Goal: Task Accomplishment & Management: Manage account settings

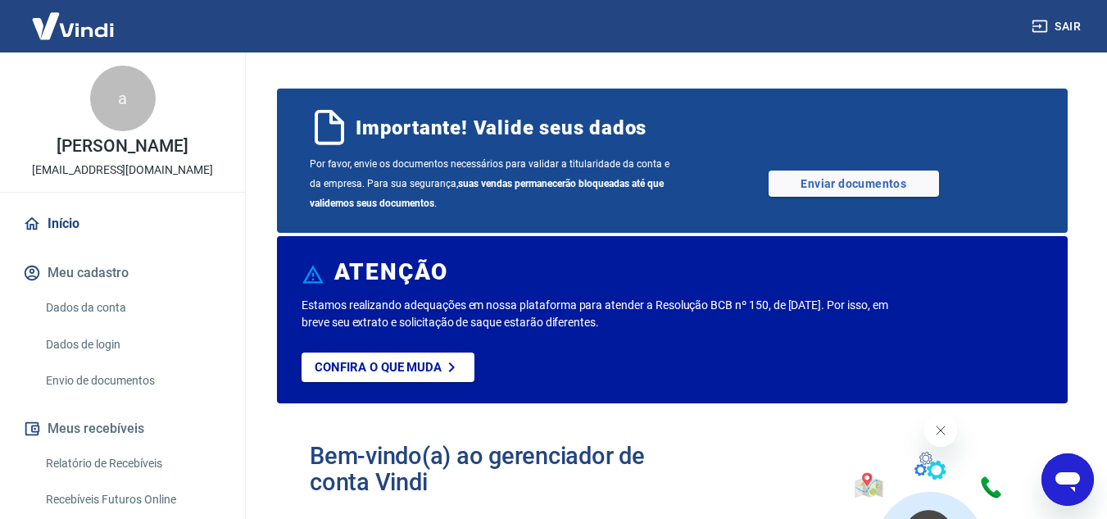
click at [939, 432] on icon "Fechar mensagem da empresa" at bounding box center [939, 430] width 13 height 13
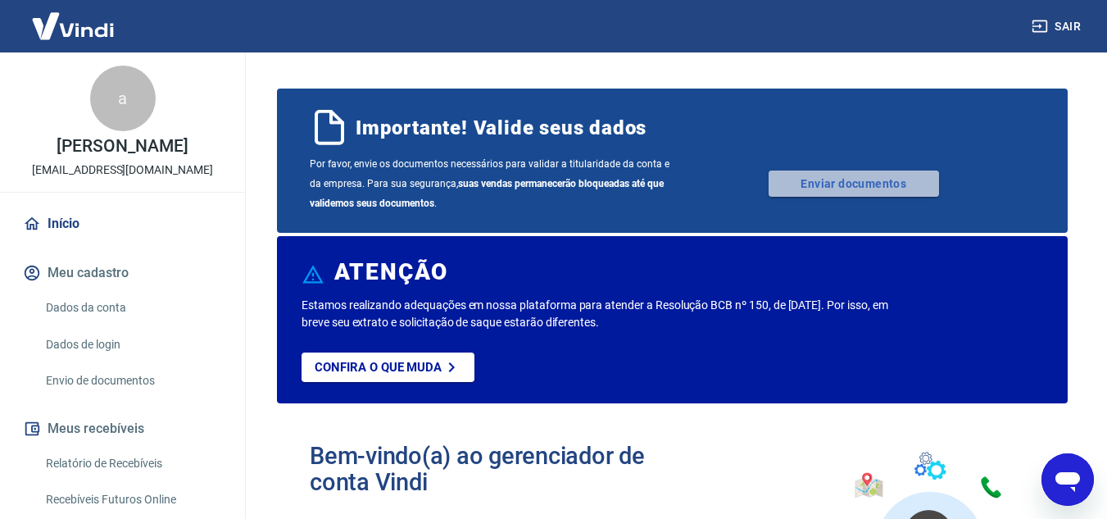
click at [883, 178] on link "Enviar documentos" at bounding box center [853, 183] width 170 height 26
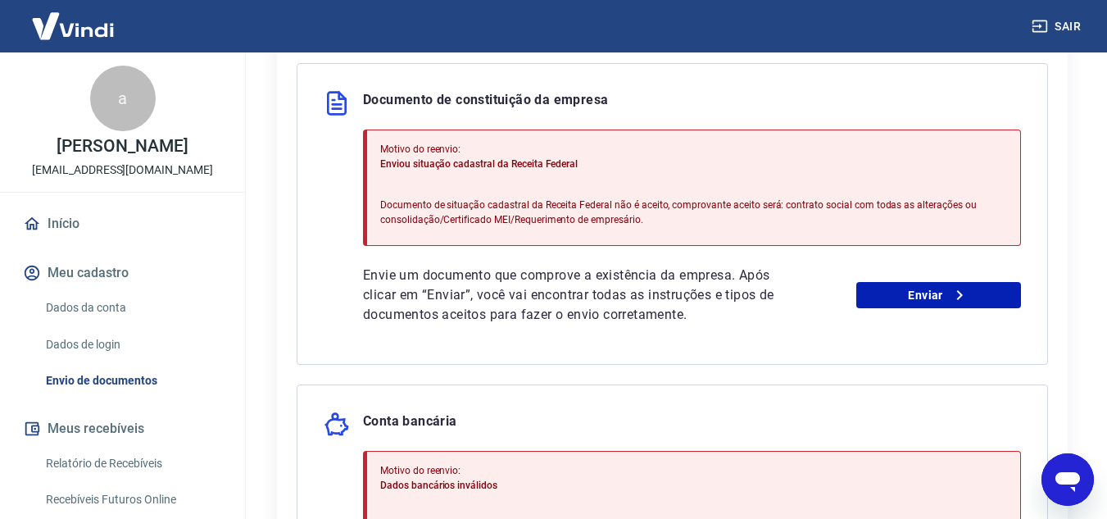
scroll to position [389, 0]
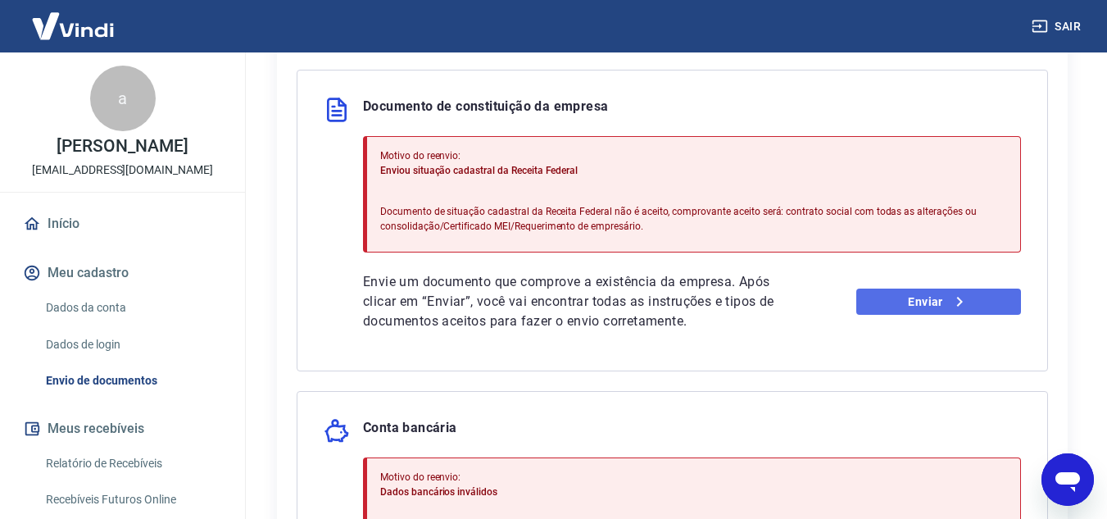
click at [970, 302] on link "Enviar" at bounding box center [938, 301] width 165 height 26
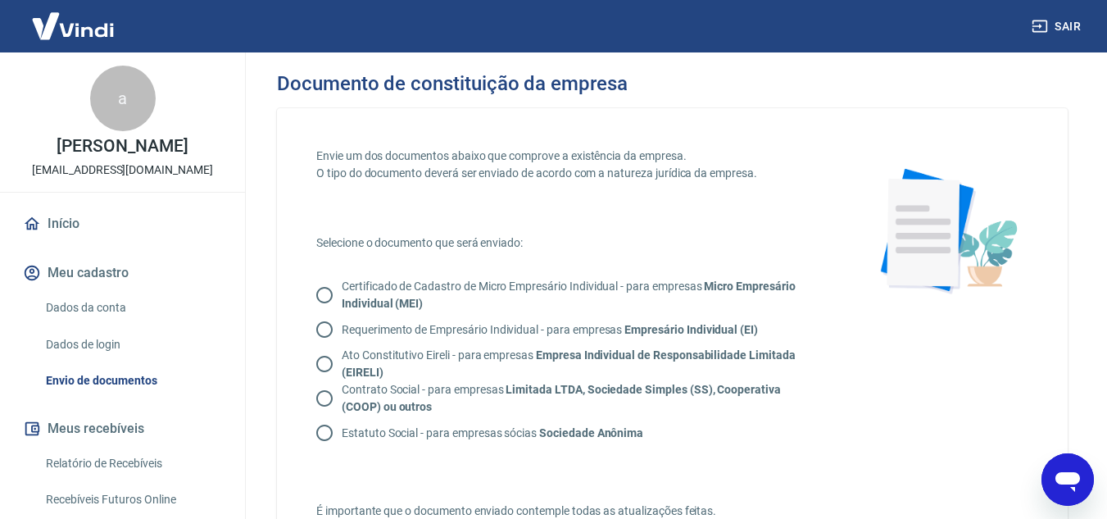
click at [322, 396] on input "Contrato Social - para empresas Limitada LTDA, Sociedade Simples (SS), Cooperat…" at bounding box center [324, 398] width 34 height 34
radio input "true"
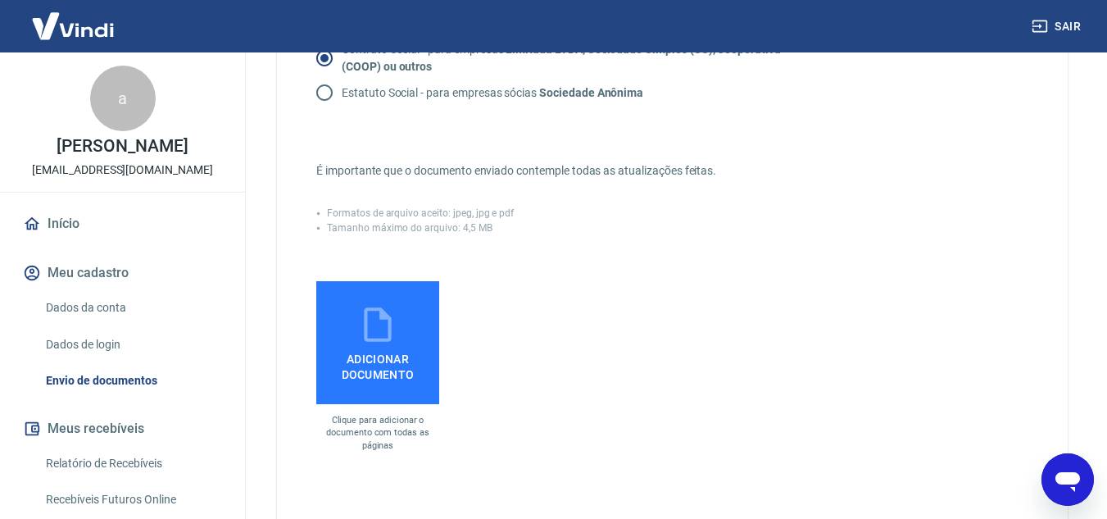
scroll to position [410, 0]
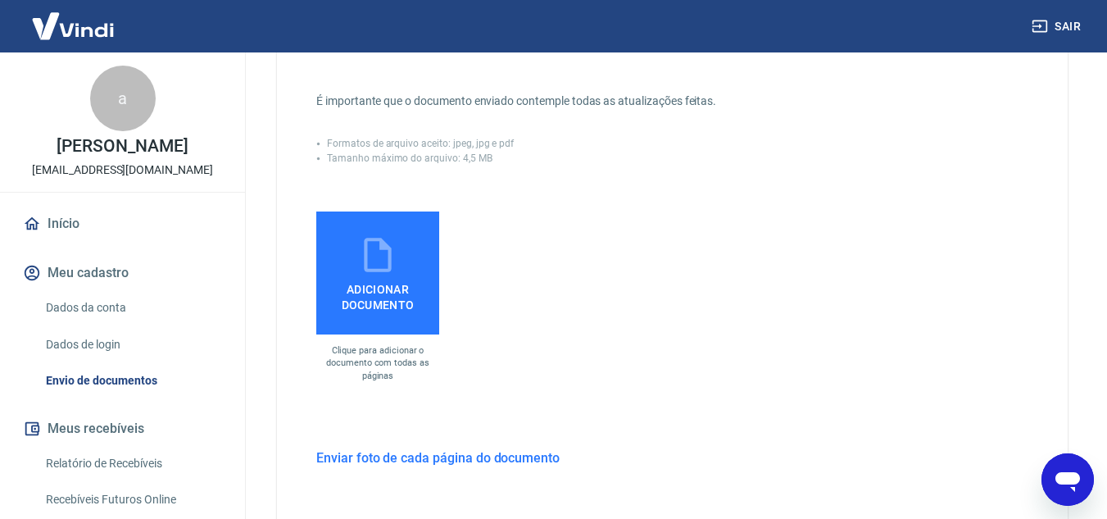
click at [393, 292] on span "Adicionar documento" at bounding box center [378, 293] width 110 height 37
click at [0, 0] on input "Adicionar documento" at bounding box center [0, 0] width 0 height 0
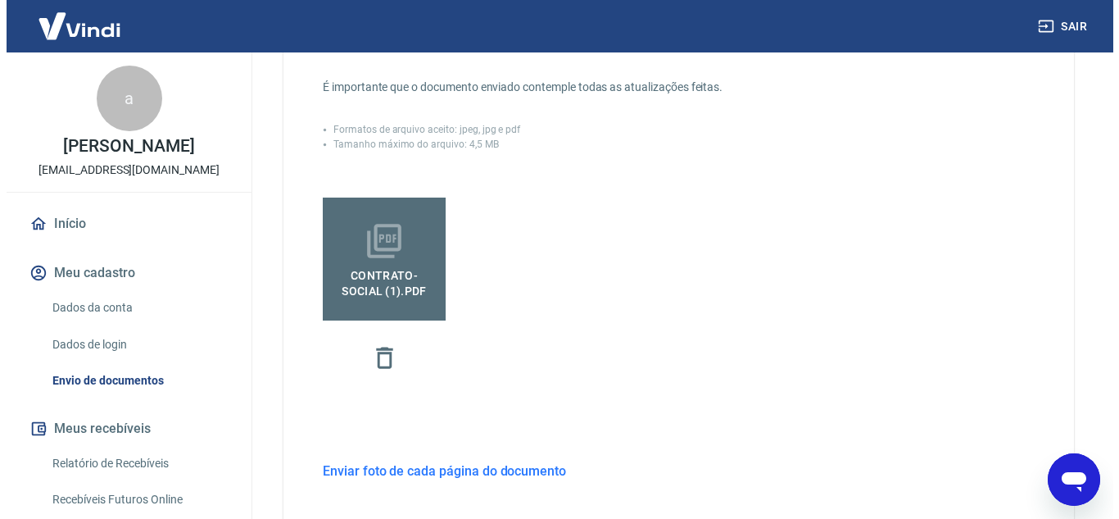
scroll to position [573, 0]
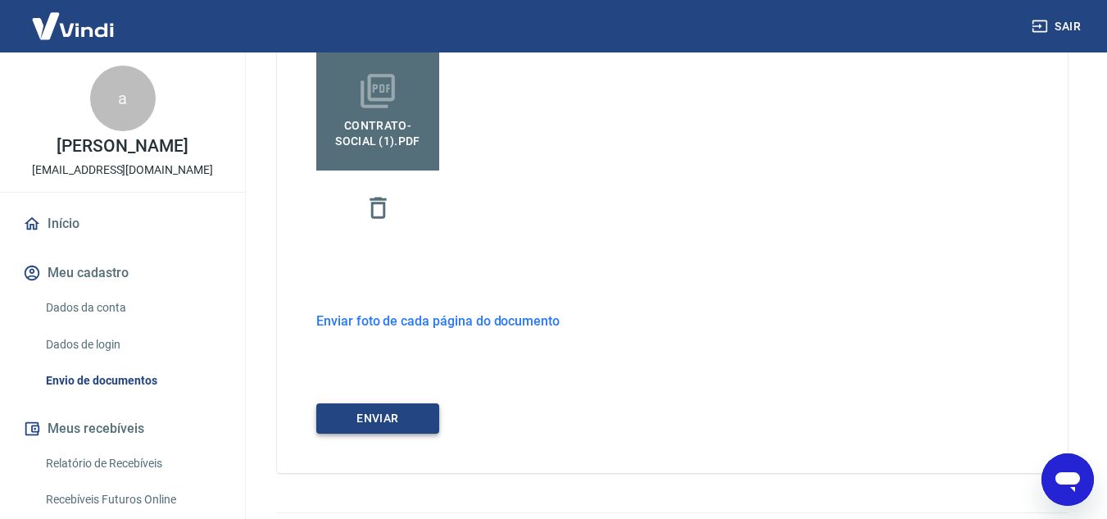
click at [409, 419] on button "ENVIAR" at bounding box center [377, 418] width 123 height 30
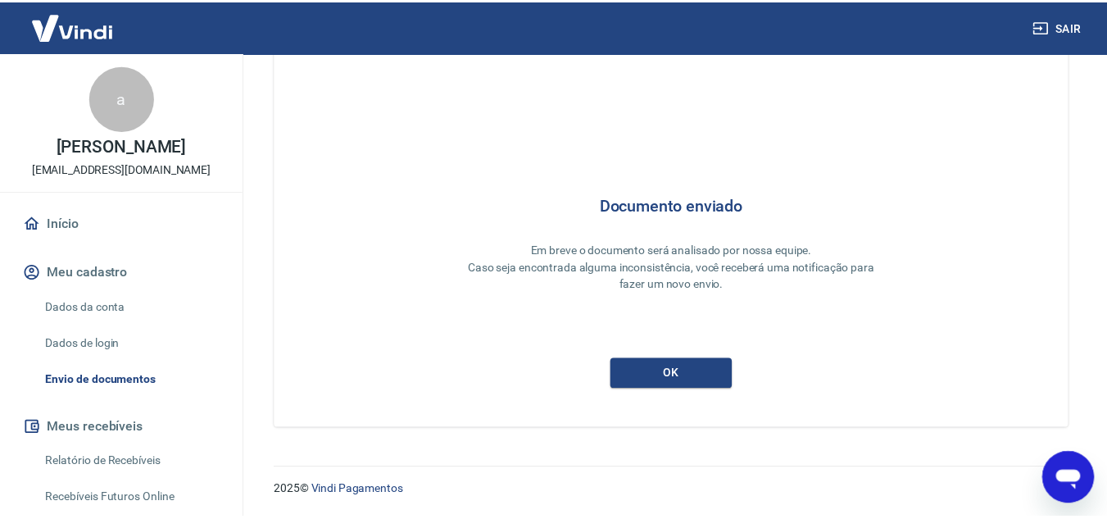
scroll to position [6, 0]
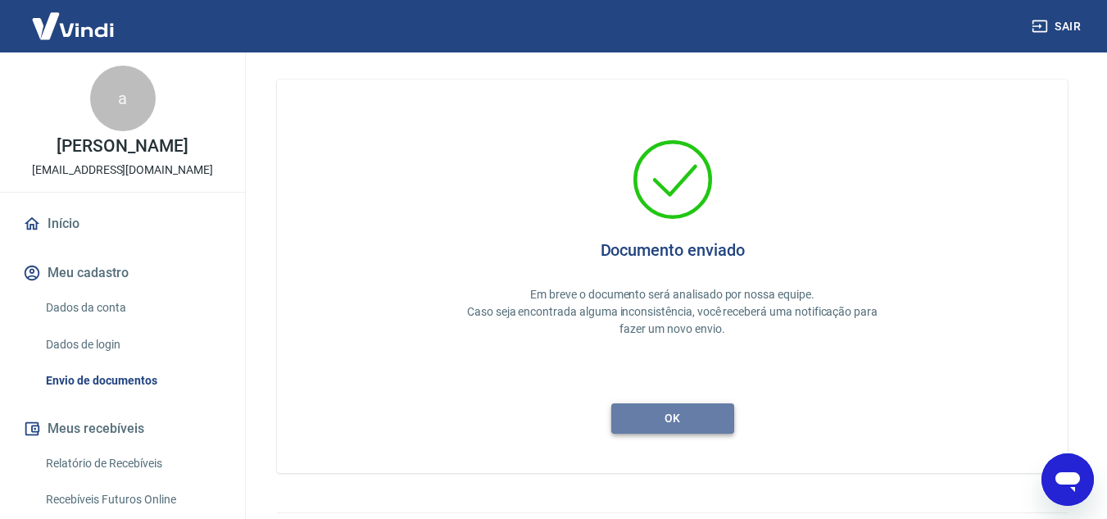
click at [686, 418] on button "ok" at bounding box center [672, 418] width 123 height 30
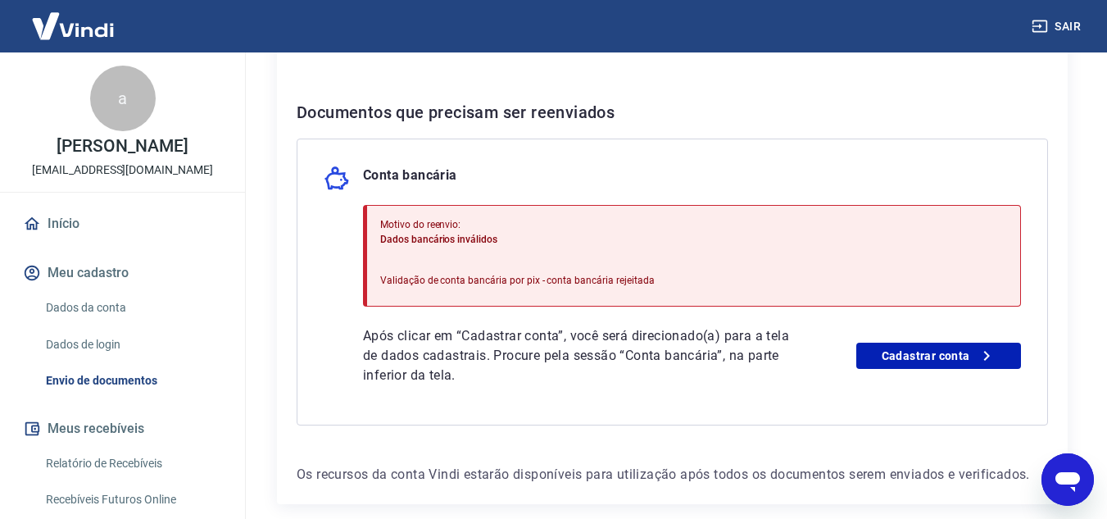
scroll to position [328, 0]
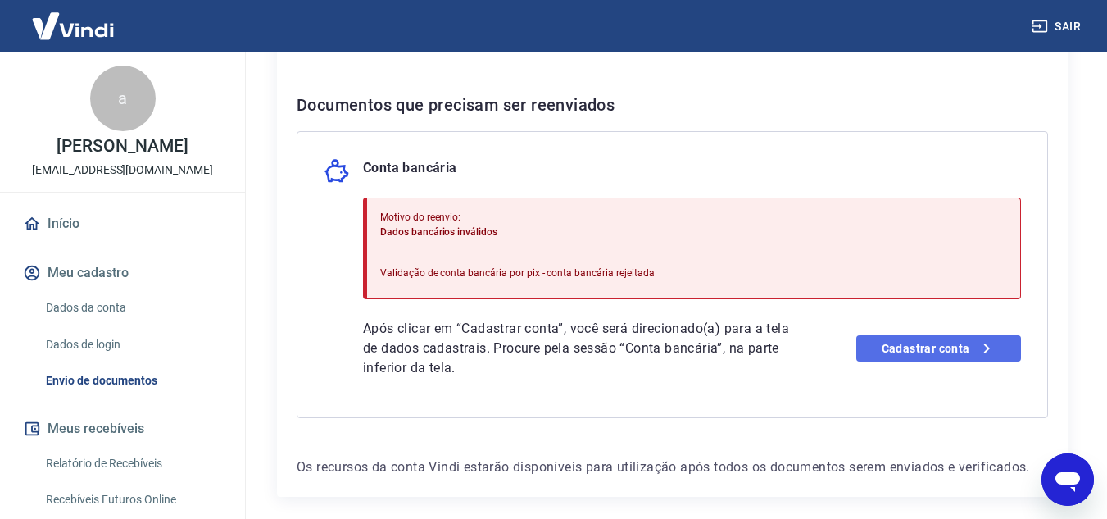
click at [958, 350] on link "Cadastrar conta" at bounding box center [938, 348] width 165 height 26
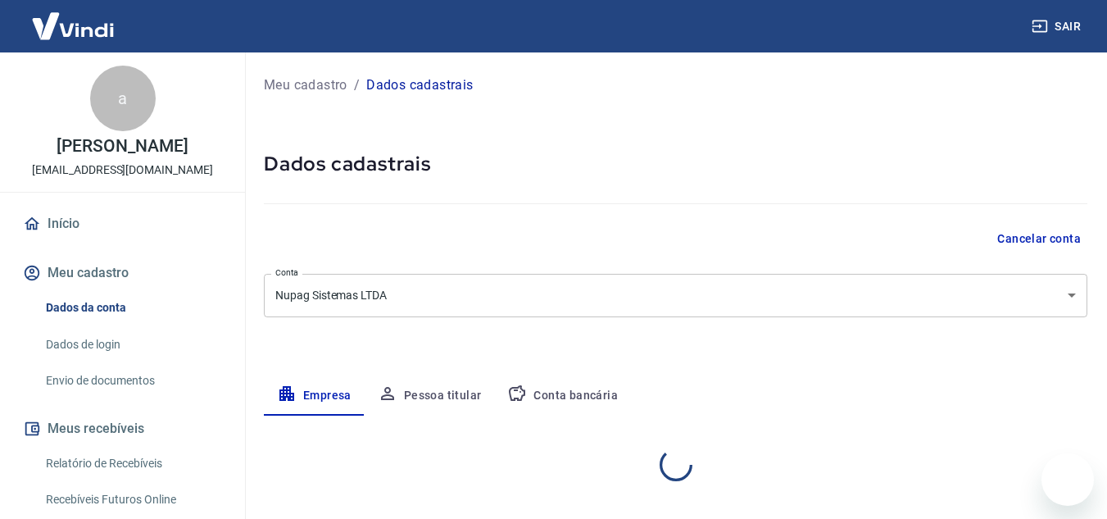
select select "SP"
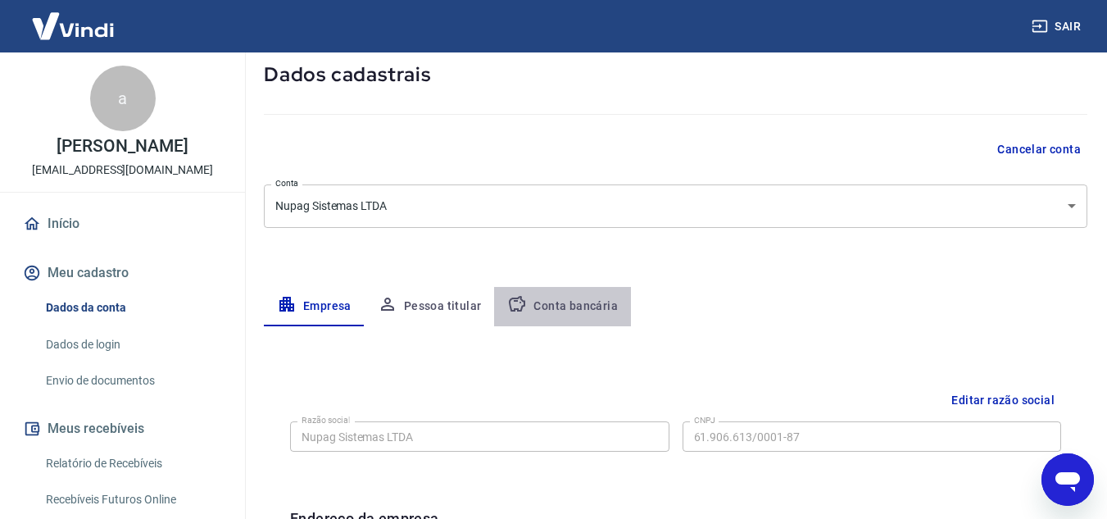
click at [581, 310] on button "Conta bancária" at bounding box center [562, 306] width 137 height 39
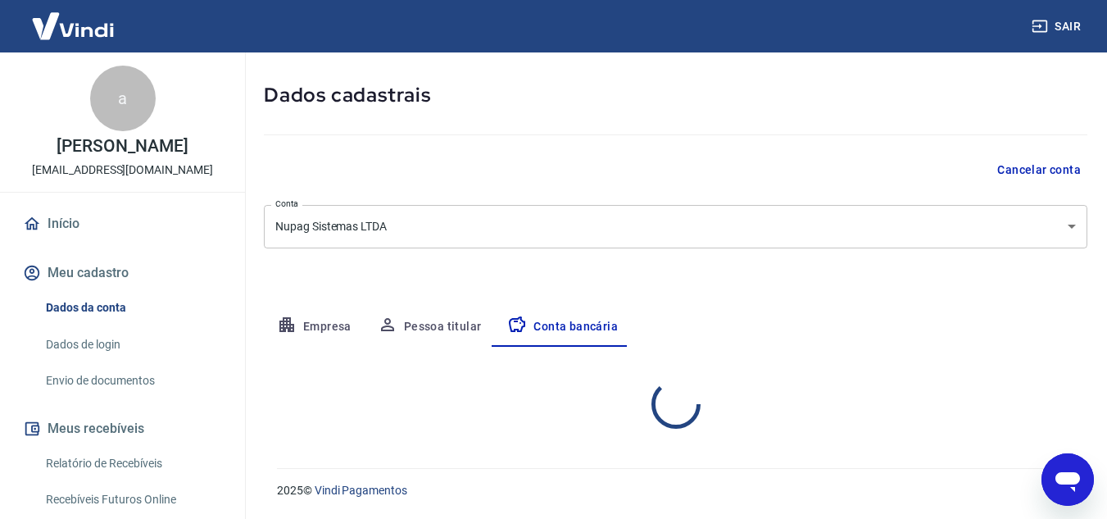
select select "1"
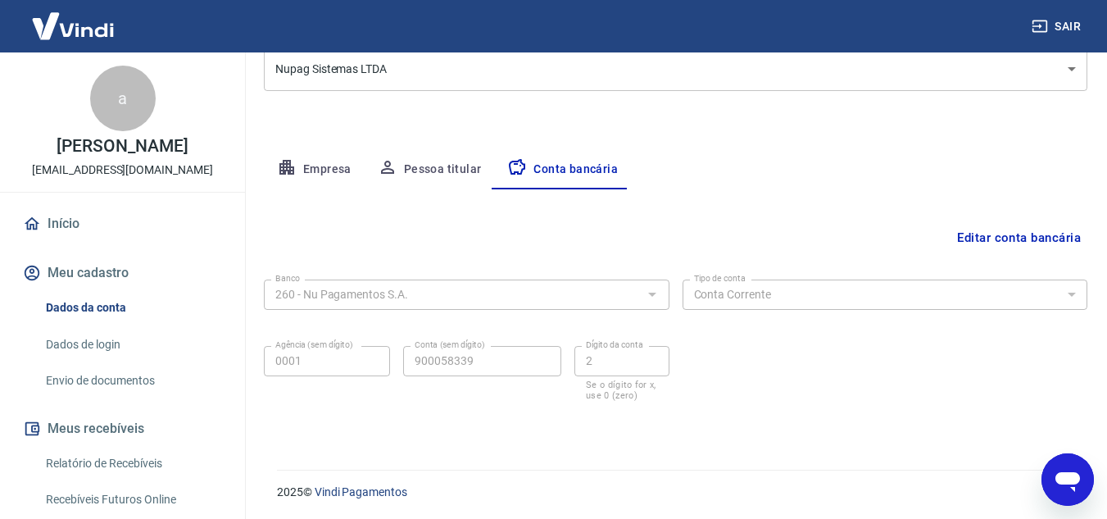
scroll to position [228, 0]
click at [1026, 241] on button "Editar conta bancária" at bounding box center [1018, 235] width 137 height 31
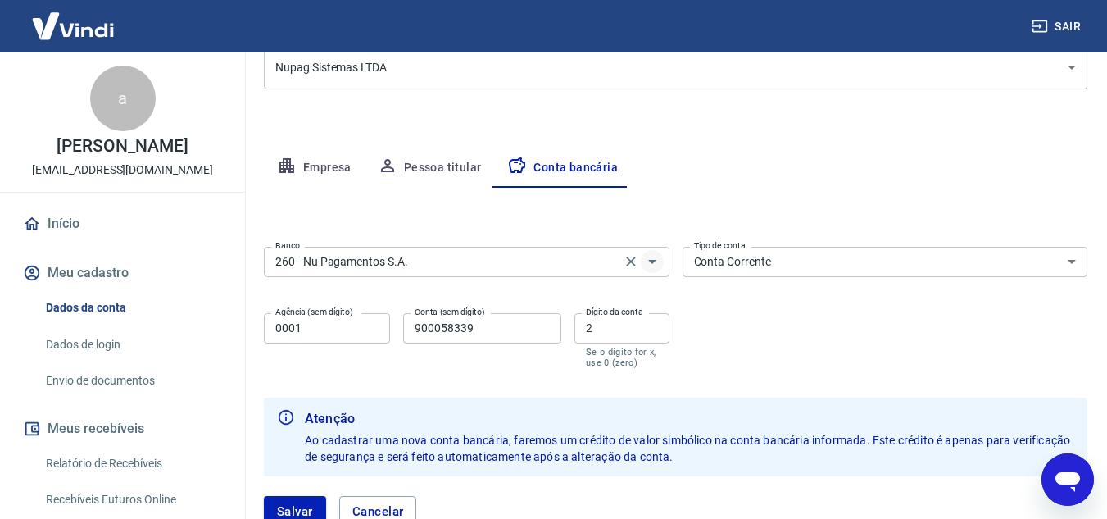
click at [650, 256] on icon "Abrir" at bounding box center [652, 261] width 20 height 20
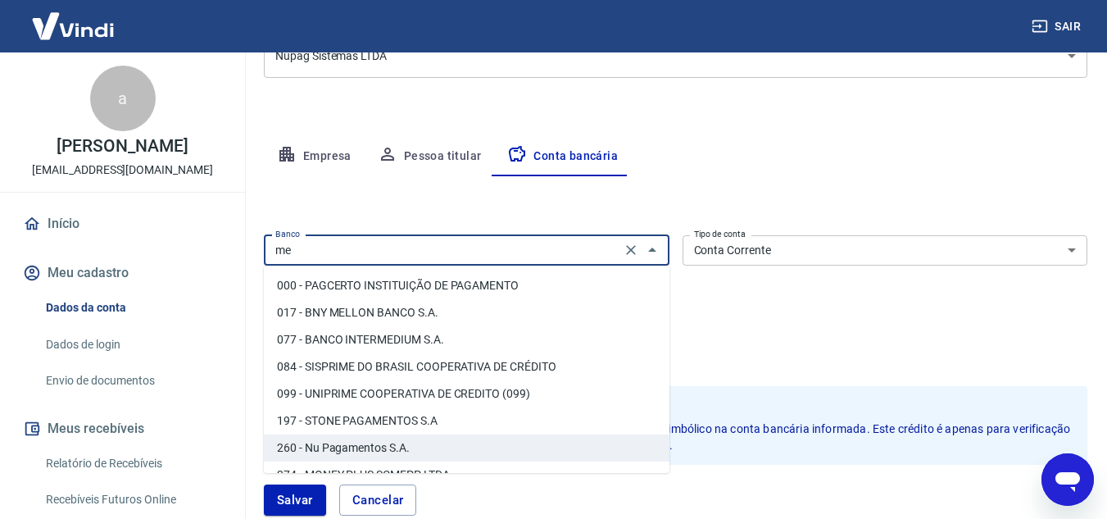
scroll to position [100, 0]
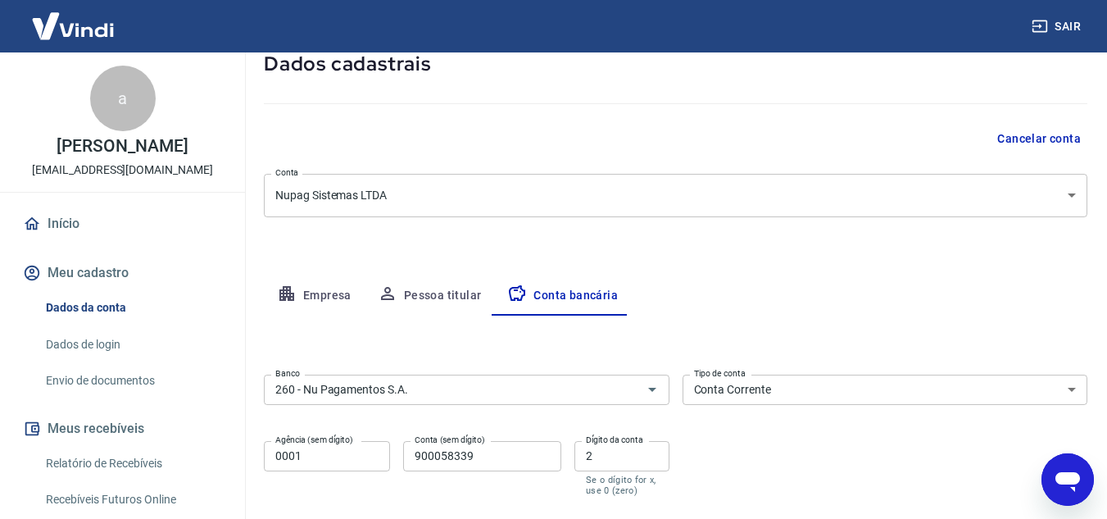
click at [420, 191] on body "Sair a andrews mateus [EMAIL_ADDRESS][DOMAIN_NAME] Início Meu cadastro Dados da…" at bounding box center [553, 159] width 1107 height 519
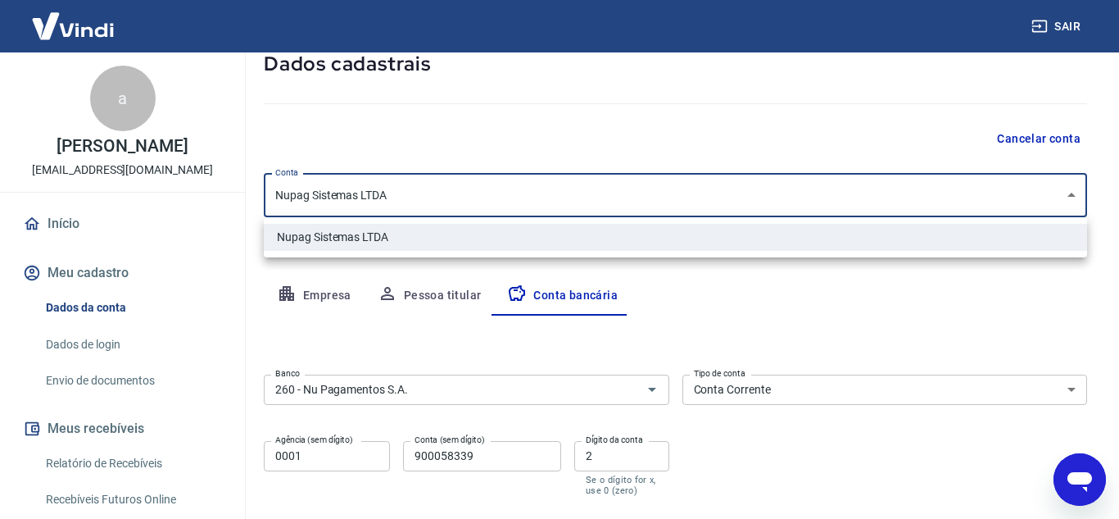
drag, startPoint x: 433, startPoint y: 380, endPoint x: 265, endPoint y: 383, distance: 167.9
click at [265, 383] on div at bounding box center [559, 259] width 1119 height 519
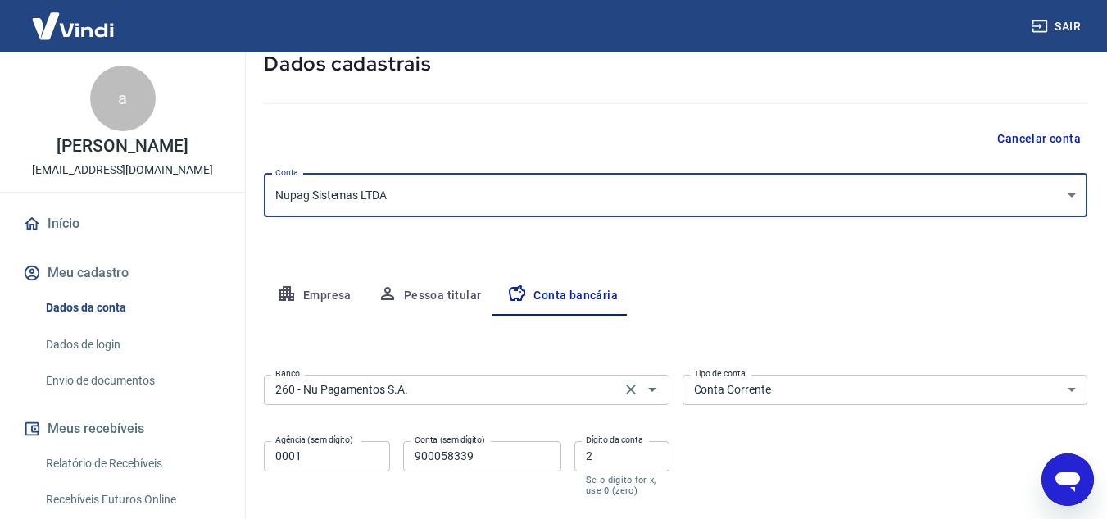
click at [468, 377] on div "260 - Nu Pagamentos S.A. Banco" at bounding box center [466, 389] width 405 height 30
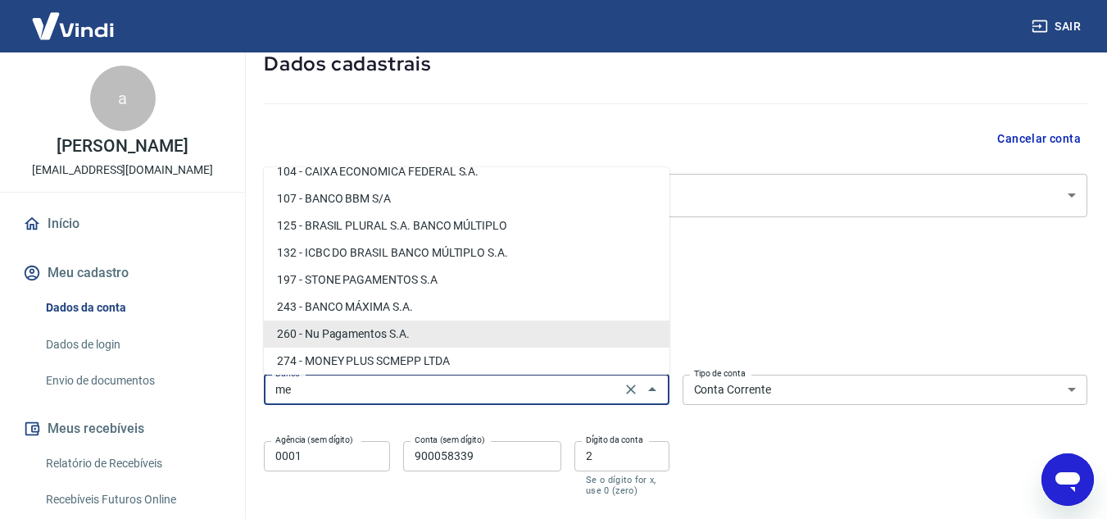
scroll to position [43, 0]
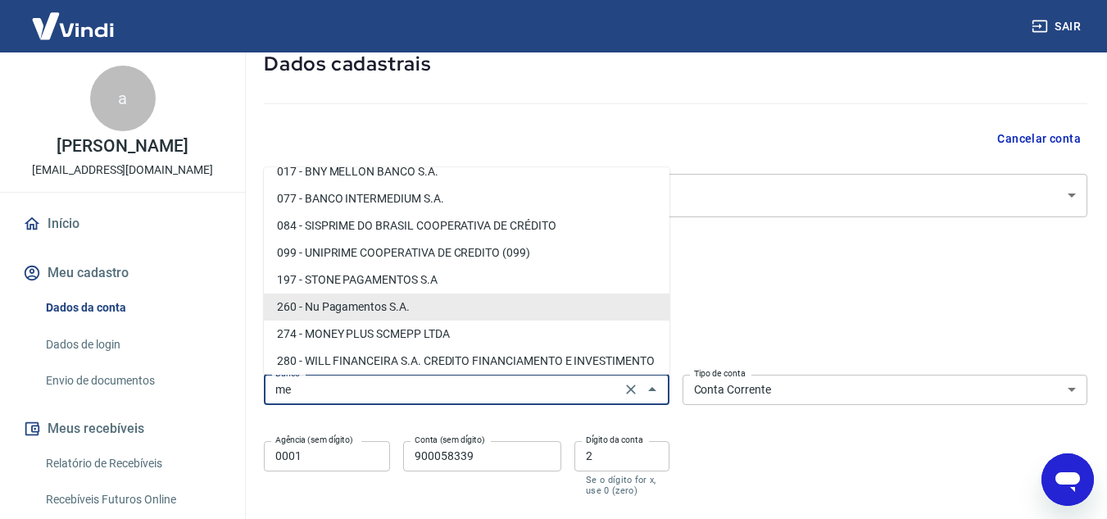
paste input "r"
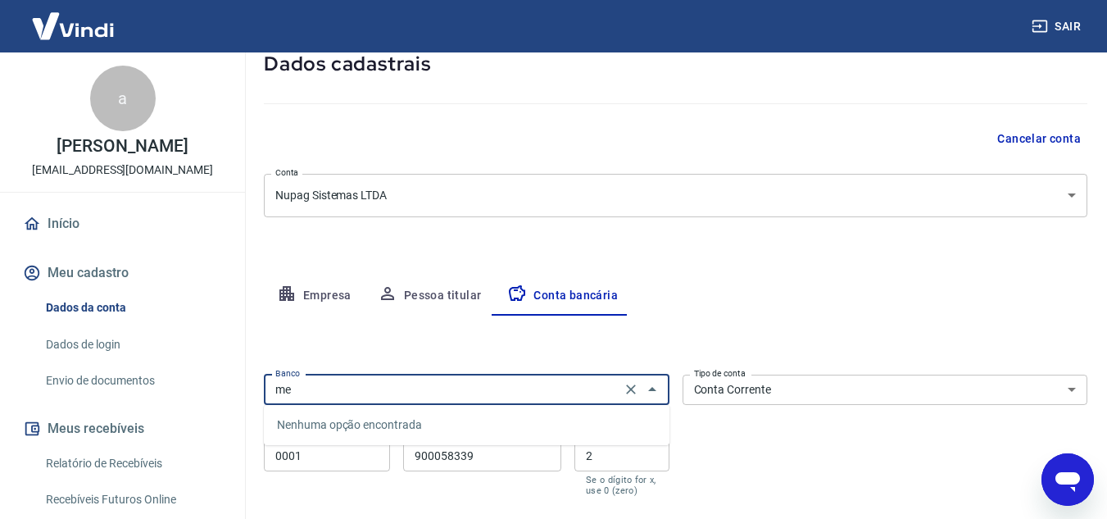
type input "m"
drag, startPoint x: 347, startPoint y: 390, endPoint x: 125, endPoint y: 446, distance: 229.1
click at [126, 419] on div "Sair a andrews mateus [EMAIL_ADDRESS][DOMAIN_NAME] Início Meu cadastro Dados da…" at bounding box center [553, 159] width 1107 height 519
click at [378, 425] on li "260 - Nu Pagamentos S.A." at bounding box center [466, 424] width 405 height 27
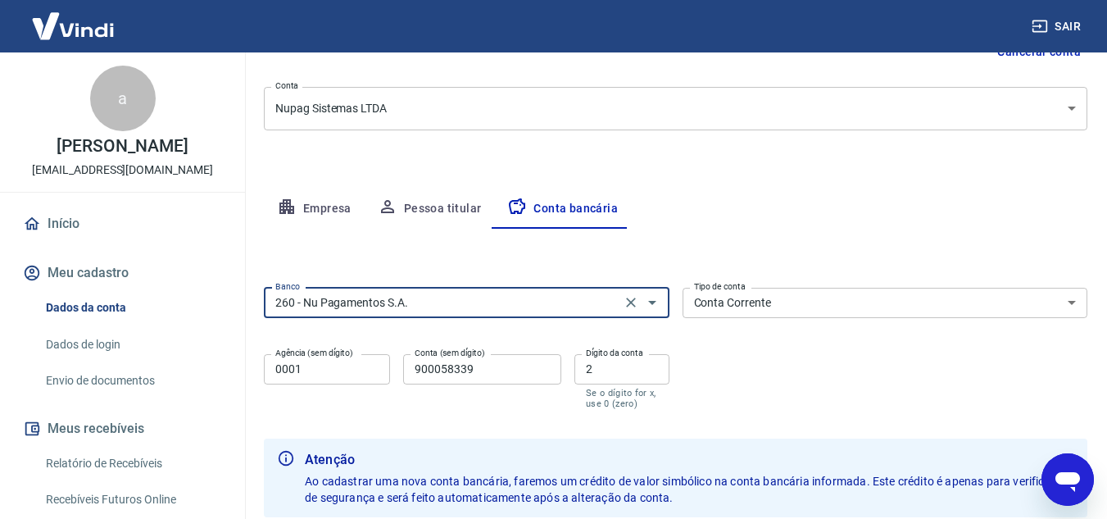
scroll to position [264, 0]
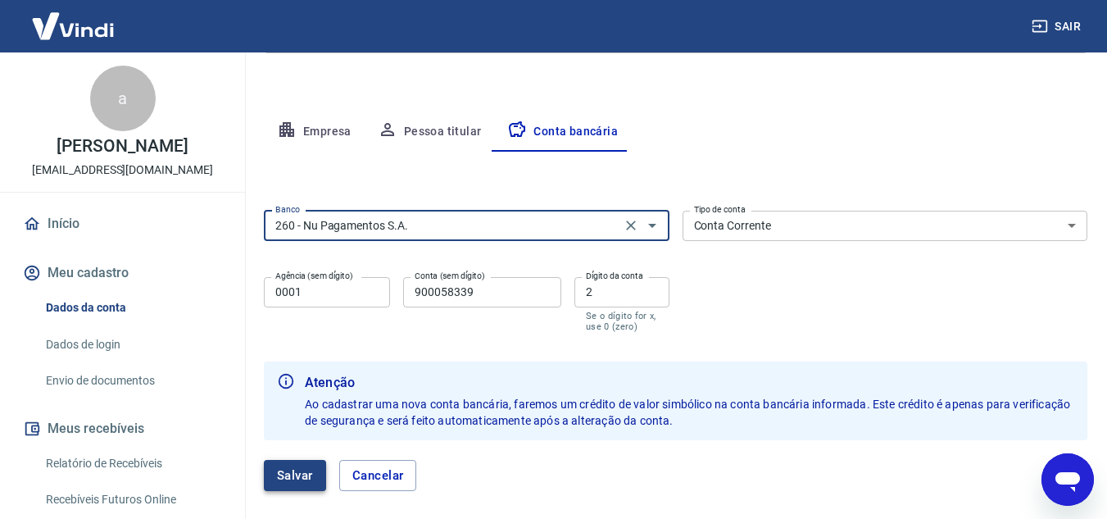
type input "260 - Nu Pagamentos S.A."
click at [297, 473] on button "Salvar" at bounding box center [295, 475] width 62 height 31
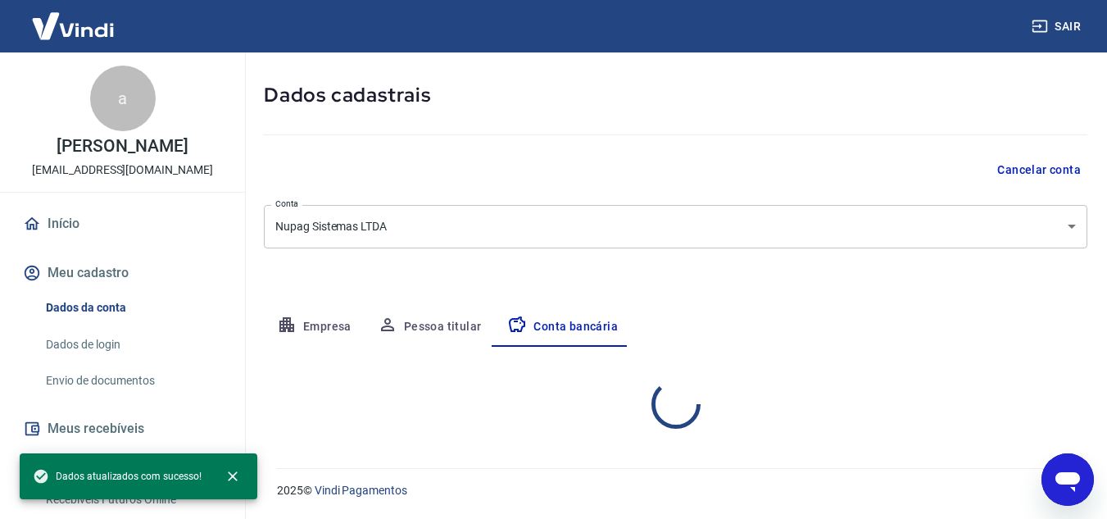
select select "1"
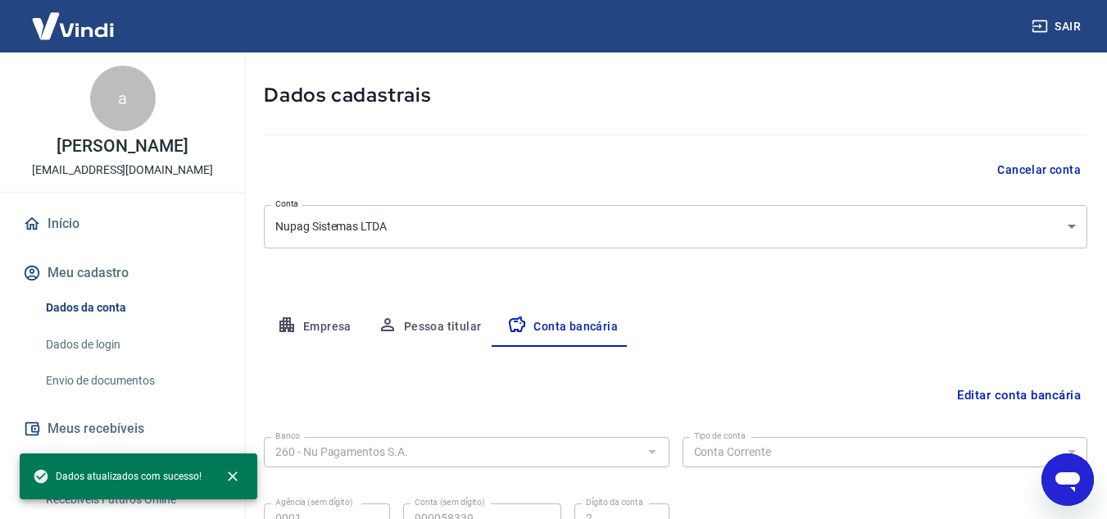
scroll to position [228, 0]
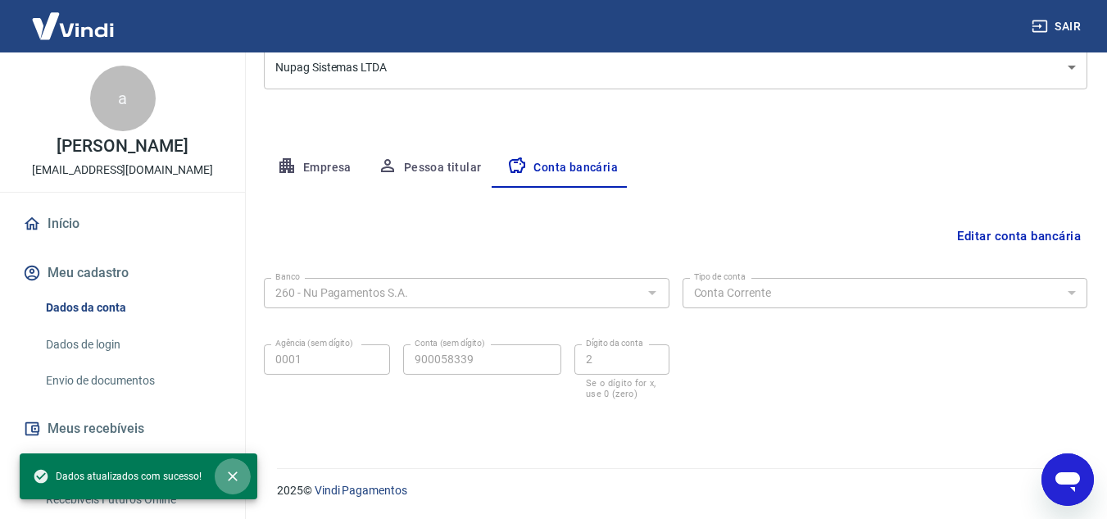
click at [229, 465] on button "close" at bounding box center [233, 476] width 36 height 36
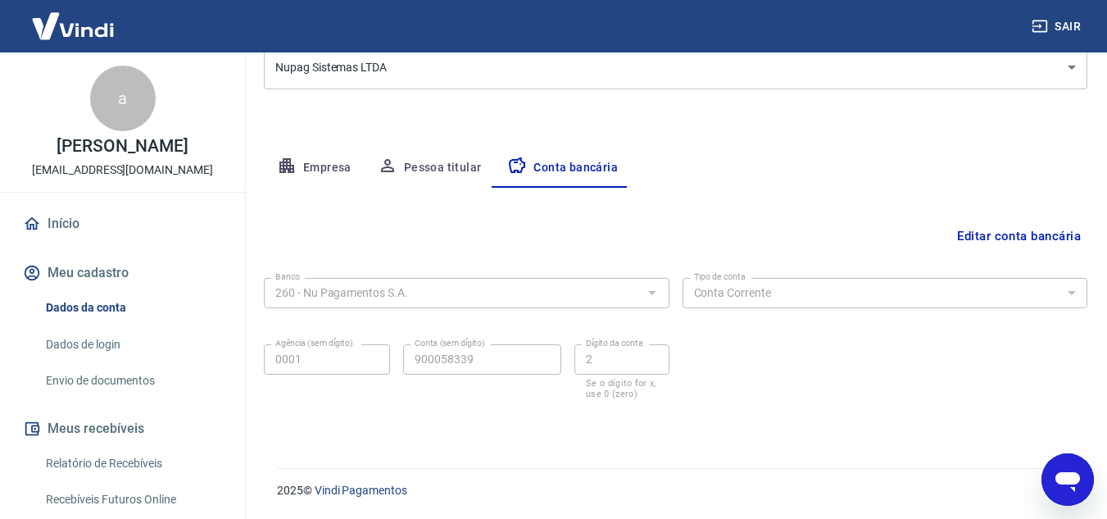
click at [104, 230] on link "Início" at bounding box center [123, 224] width 206 height 36
